Goal: Navigation & Orientation: Find specific page/section

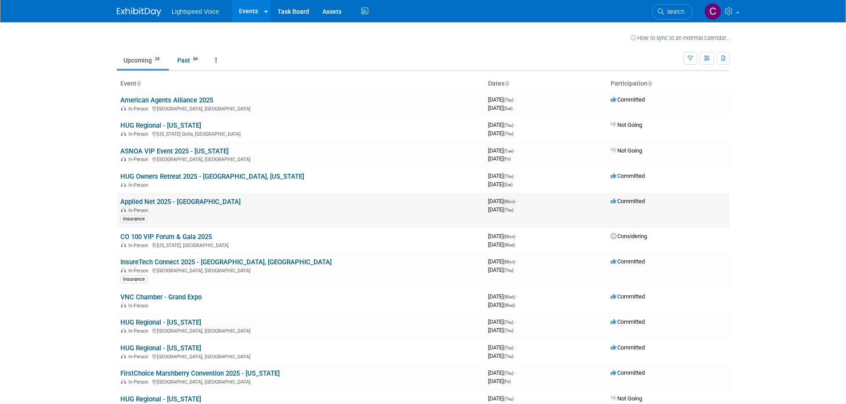
click at [194, 202] on link "Applied Net 2025 - [GEOGRAPHIC_DATA]" at bounding box center [180, 202] width 120 height 8
click at [150, 264] on link "InsureTech Connect 2025 - [GEOGRAPHIC_DATA], [GEOGRAPHIC_DATA]" at bounding box center [225, 262] width 211 height 8
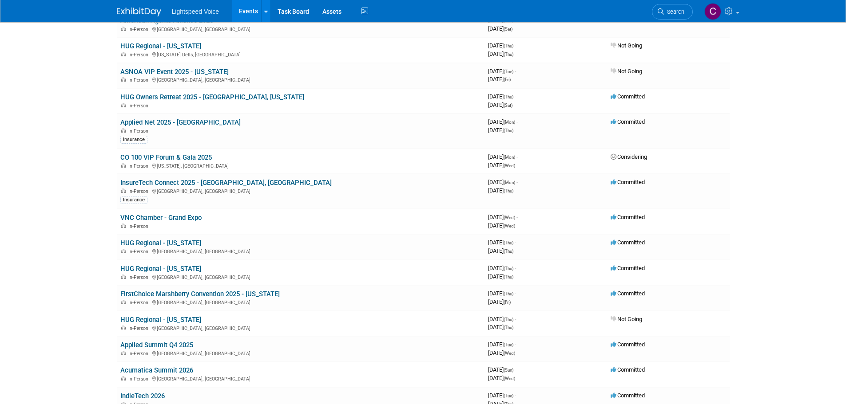
scroll to position [89, 0]
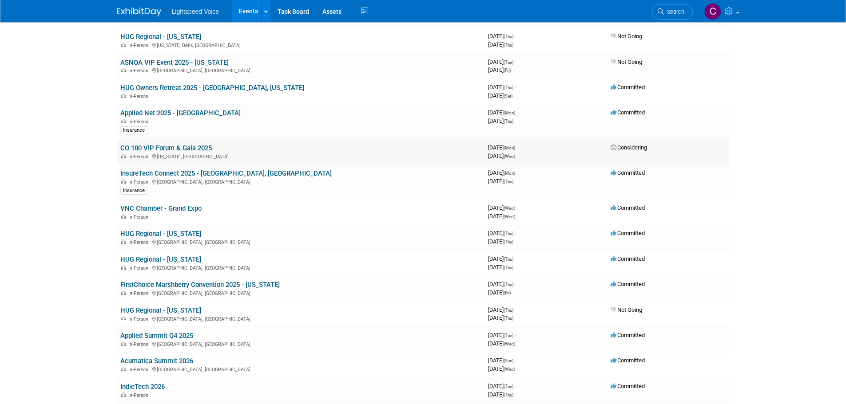
click at [166, 150] on link "CO 100 VIP Forum & Gala 2025" at bounding box center [165, 148] width 91 height 8
click at [168, 62] on link "ASNOA VIP Event 2025 - [US_STATE]" at bounding box center [174, 63] width 108 height 8
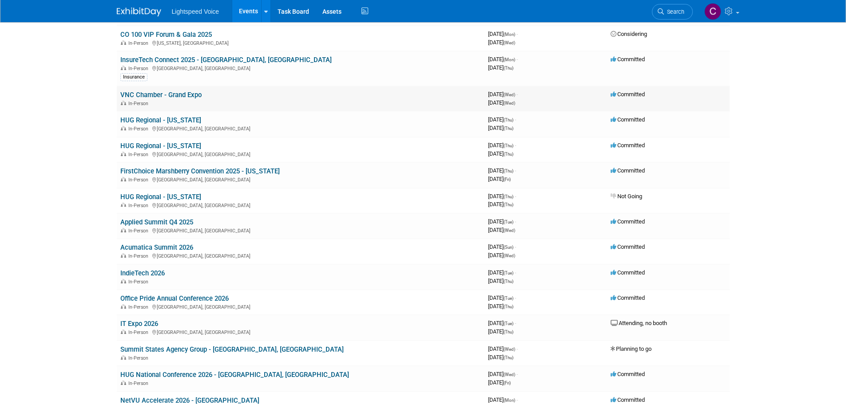
scroll to position [222, 0]
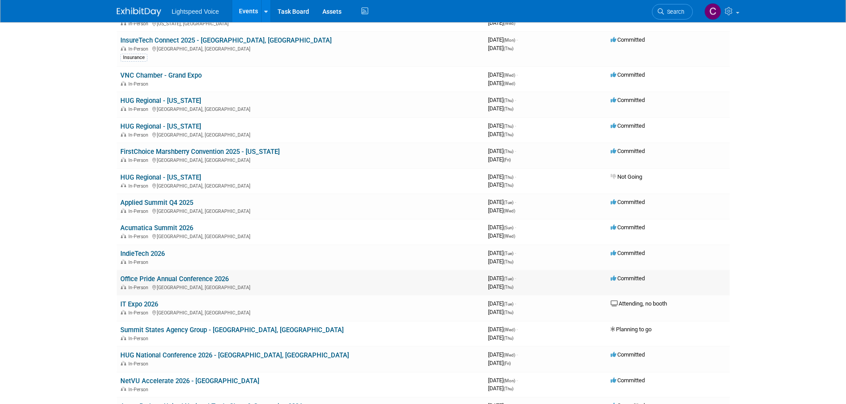
click at [178, 277] on link "Office Pride Annual Conference 2026" at bounding box center [174, 279] width 108 height 8
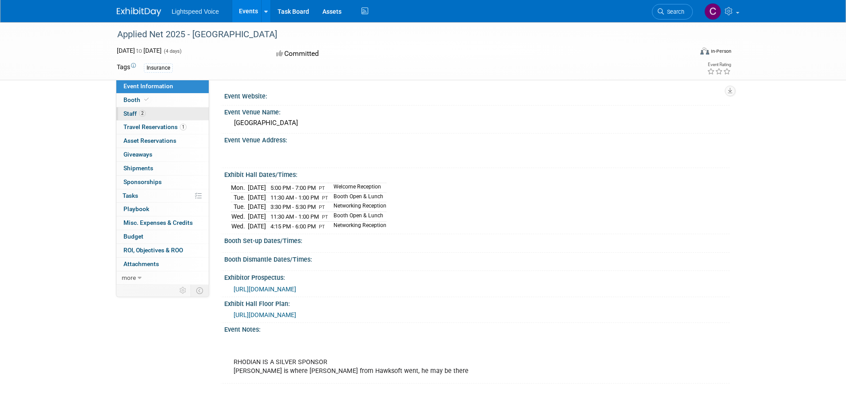
click at [135, 115] on span "Staff 2" at bounding box center [134, 113] width 22 height 7
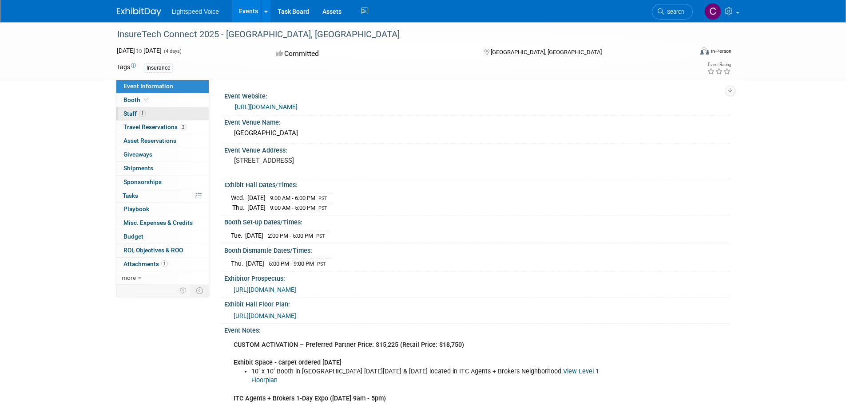
click at [130, 118] on link "1 Staff 1" at bounding box center [162, 113] width 92 height 13
